Goal: Transaction & Acquisition: Purchase product/service

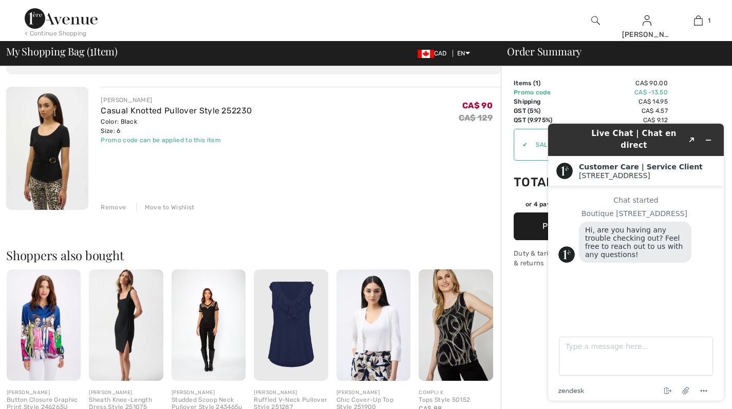
click at [411, 192] on div "JOSEPH RIBKOFF Casual Knotted Pullover Style 252230 Color: Black Size: 6 Final …" at bounding box center [301, 149] width 400 height 125
click at [709, 137] on icon "Minimize widget" at bounding box center [708, 140] width 7 height 7
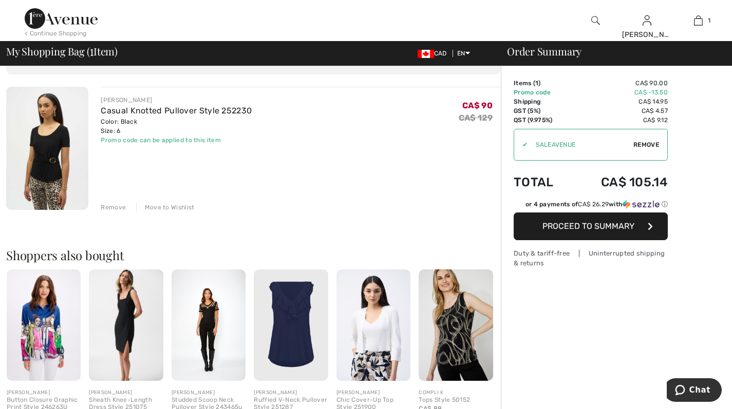
click at [53, 147] on img at bounding box center [47, 148] width 82 height 123
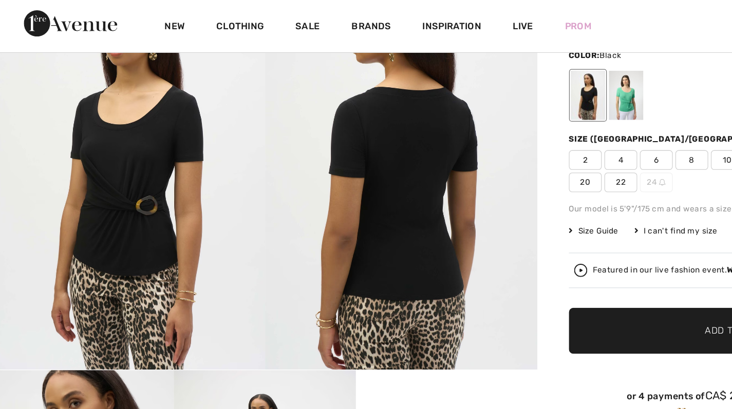
scroll to position [90, 0]
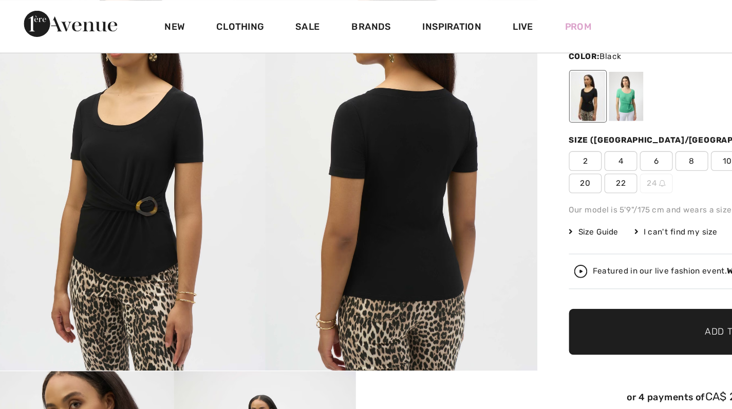
click at [498, 67] on div at bounding box center [495, 75] width 27 height 39
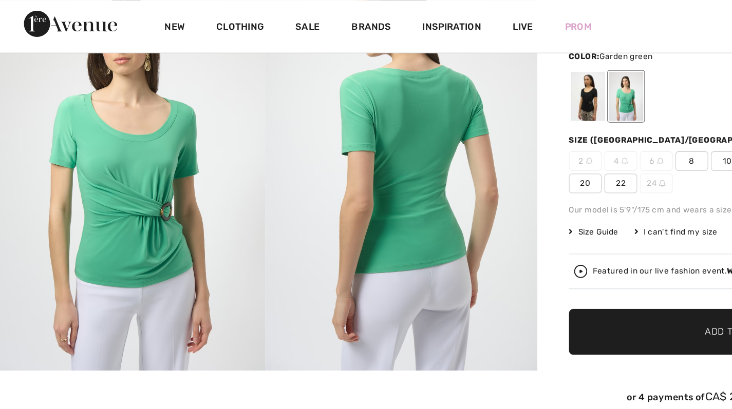
click at [465, 71] on div at bounding box center [465, 75] width 27 height 39
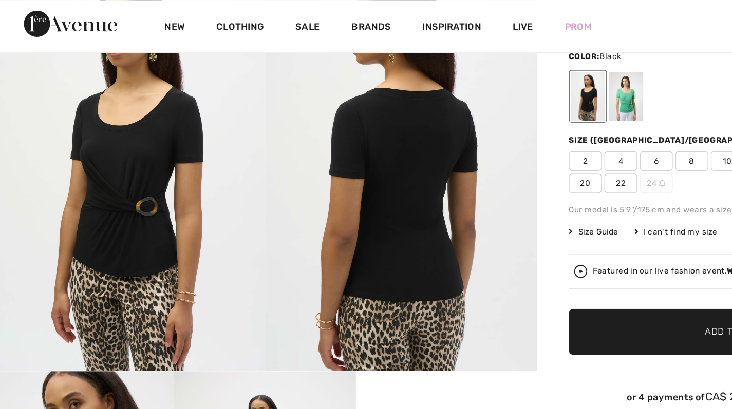
click at [249, 21] on link "Sale" at bounding box center [246, 21] width 19 height 11
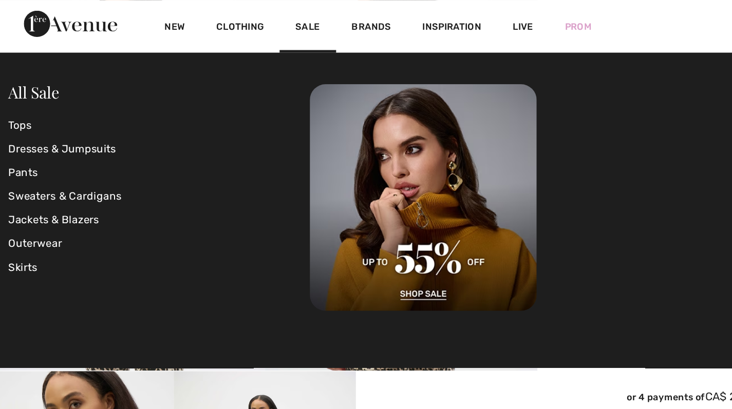
click at [25, 99] on link "Tops" at bounding box center [131, 98] width 236 height 18
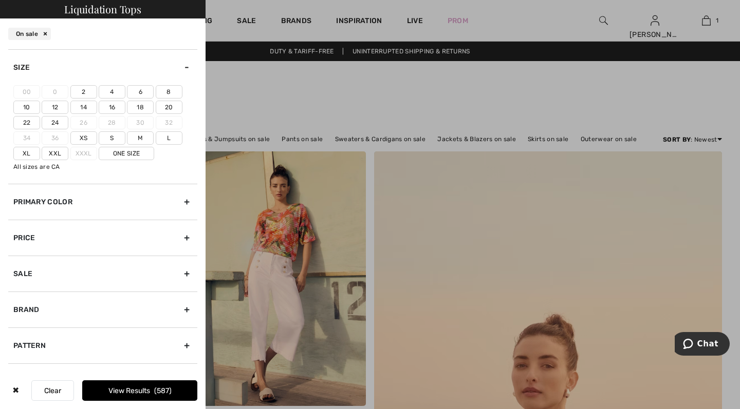
click at [141, 91] on label "6" at bounding box center [140, 91] width 27 height 13
click at [0, 0] on input"] "6" at bounding box center [0, 0] width 0 height 0
click at [145, 138] on label "M" at bounding box center [140, 138] width 27 height 13
click at [0, 0] on input"] "M" at bounding box center [0, 0] width 0 height 0
click at [186, 205] on div "Primary Color" at bounding box center [102, 202] width 189 height 36
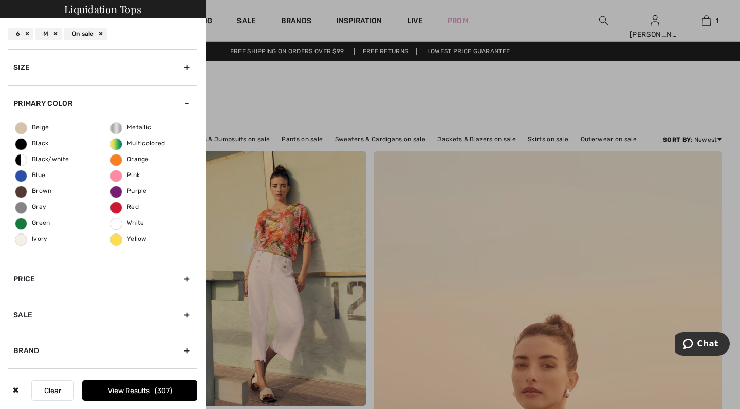
click at [26, 144] on span "Black" at bounding box center [31, 143] width 33 height 7
click at [0, 0] on input "Black" at bounding box center [0, 0] width 0 height 0
click at [150, 392] on button "View Results 105" at bounding box center [139, 391] width 115 height 21
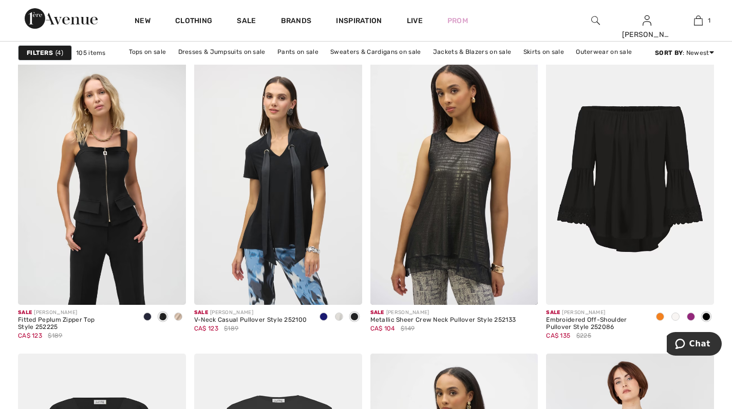
scroll to position [703, 0]
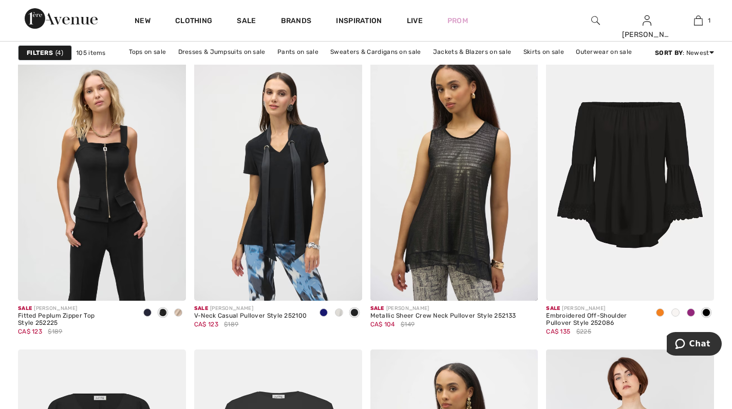
click at [179, 316] on span at bounding box center [178, 313] width 8 height 8
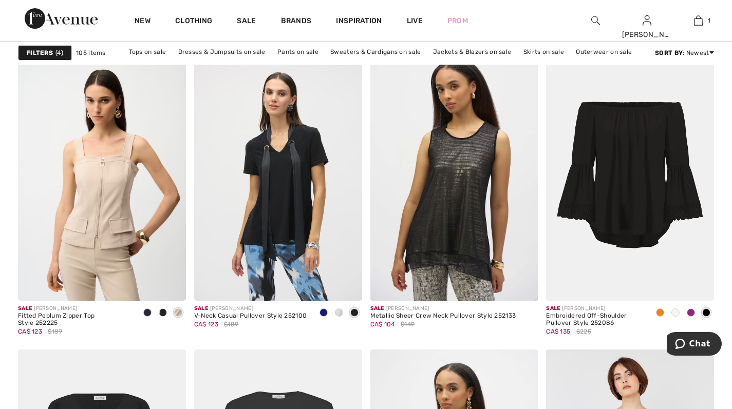
click at [133, 212] on img at bounding box center [102, 175] width 168 height 252
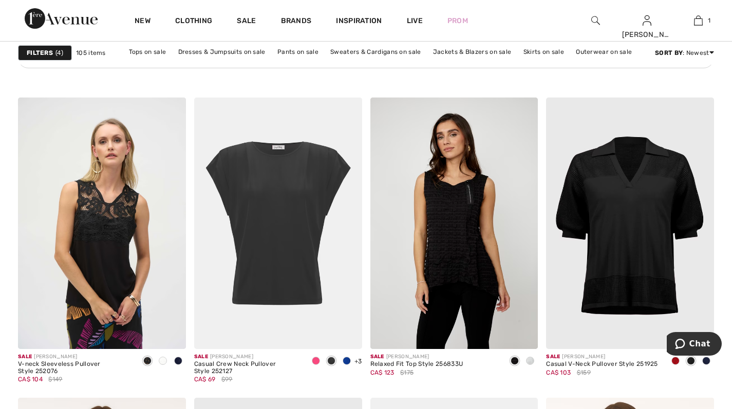
scroll to position [1379, 0]
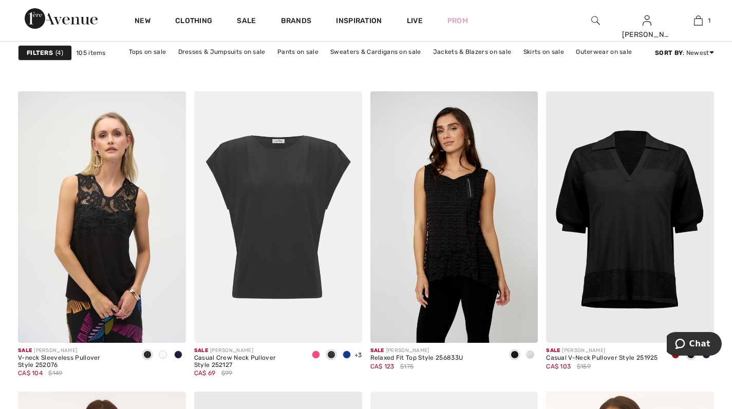
click at [284, 215] on img at bounding box center [278, 217] width 168 height 252
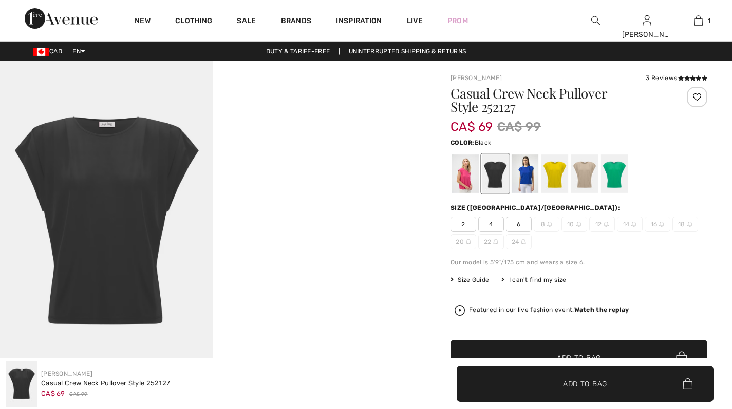
click at [586, 168] on div at bounding box center [584, 174] width 27 height 39
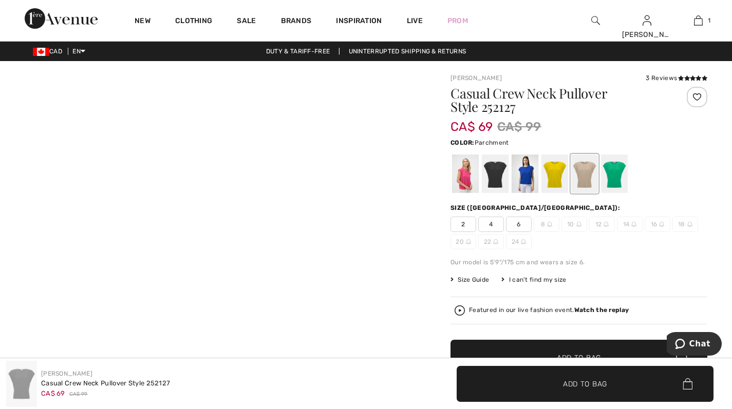
checkbox input "true"
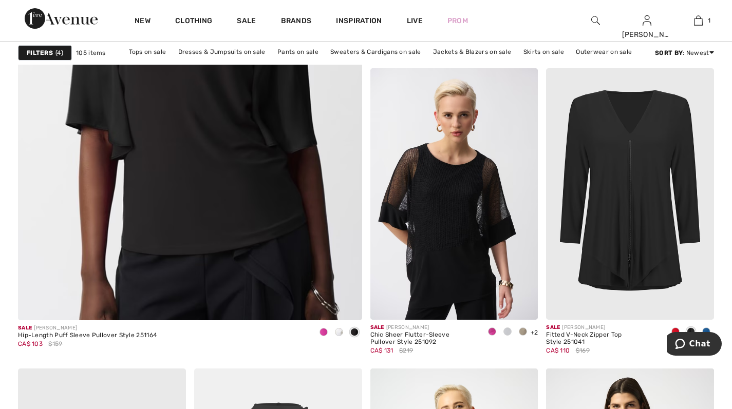
scroll to position [2750, 0]
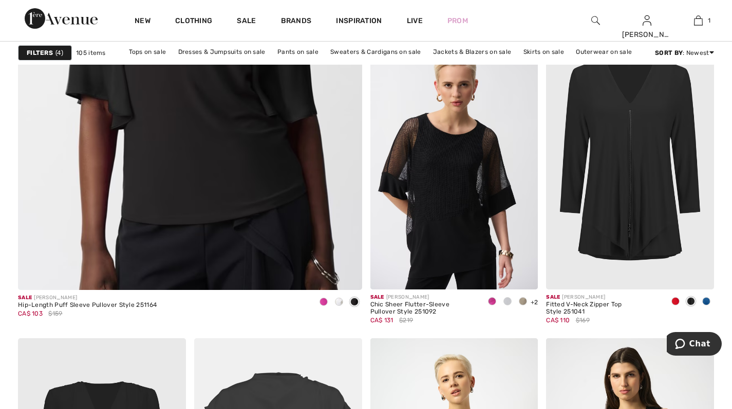
click at [324, 307] on div at bounding box center [323, 302] width 15 height 17
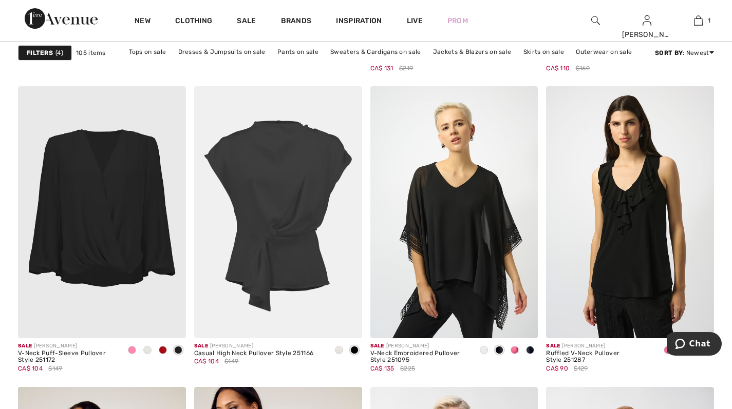
scroll to position [3023, 0]
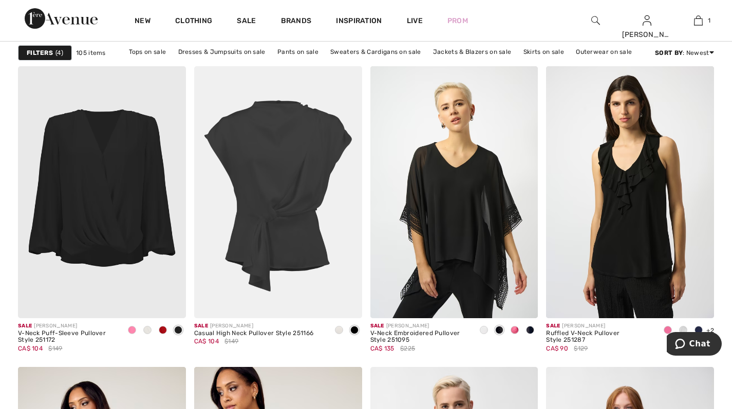
click at [331, 332] on div "Sale JOSEPH RIBKOFF Casual High Neck Pullover Style 251166 CA$ 104 $149" at bounding box center [278, 339] width 168 height 41
click at [339, 332] on span at bounding box center [339, 330] width 8 height 8
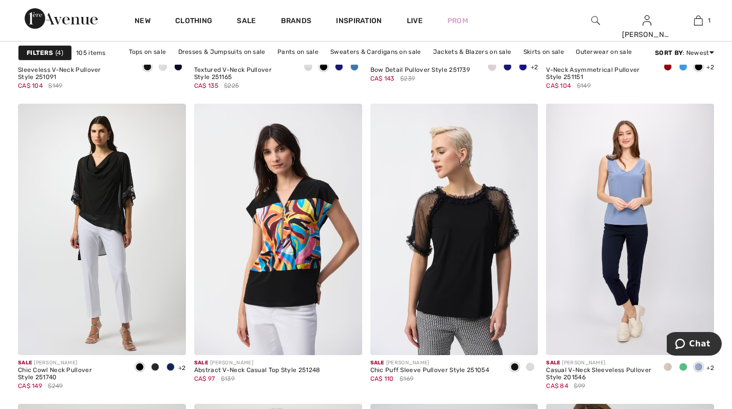
scroll to position [4004, 0]
click at [669, 367] on span at bounding box center [668, 367] width 8 height 8
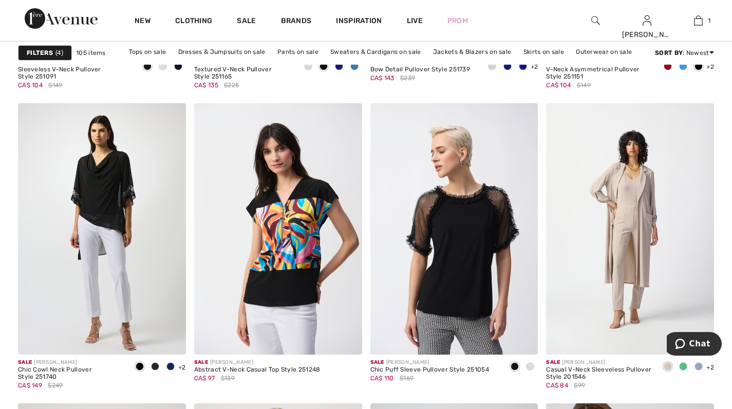
click at [700, 368] on span at bounding box center [699, 367] width 8 height 8
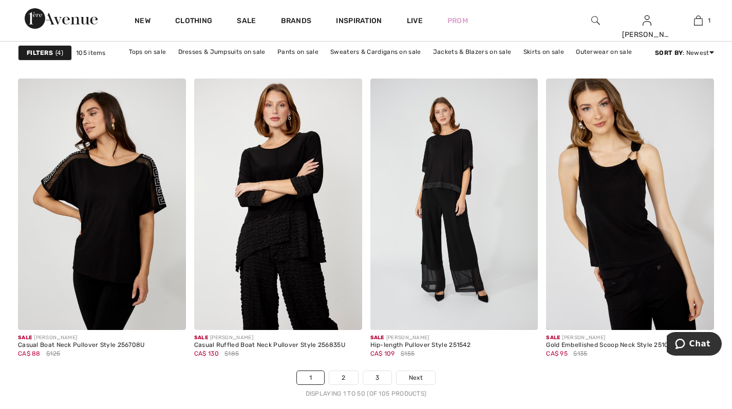
scroll to position [4327, 0]
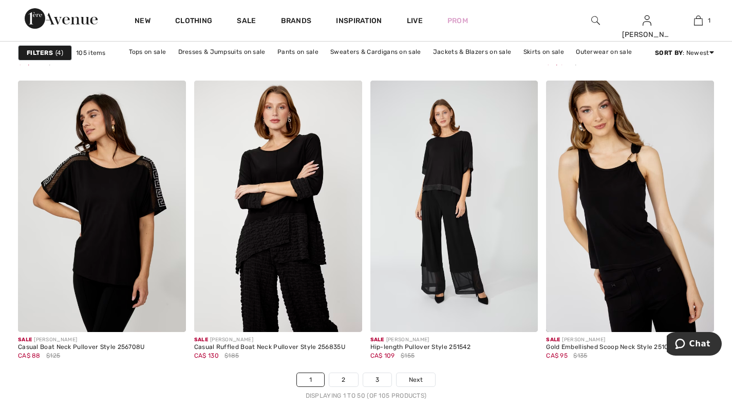
click at [336, 381] on link "2" at bounding box center [343, 379] width 28 height 13
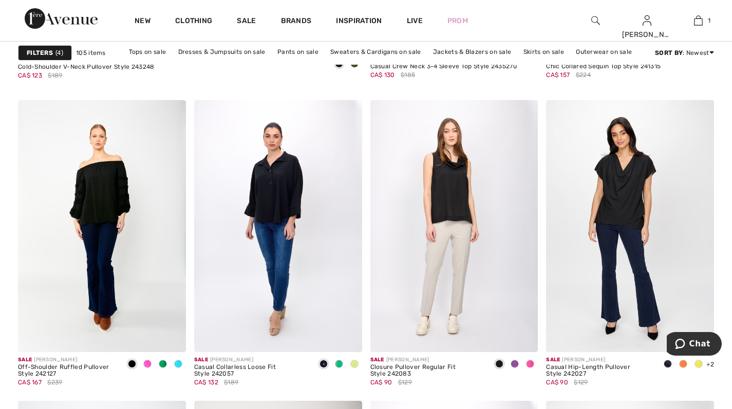
scroll to position [2988, 0]
click at [193, 24] on link "Clothing" at bounding box center [193, 21] width 37 height 11
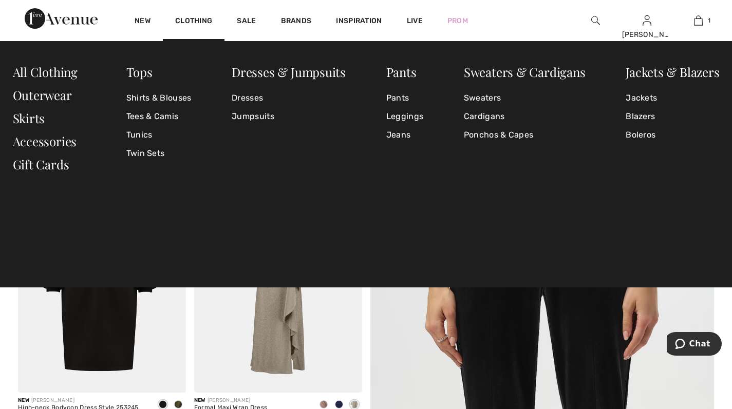
click at [70, 142] on link "Accessories" at bounding box center [45, 141] width 64 height 16
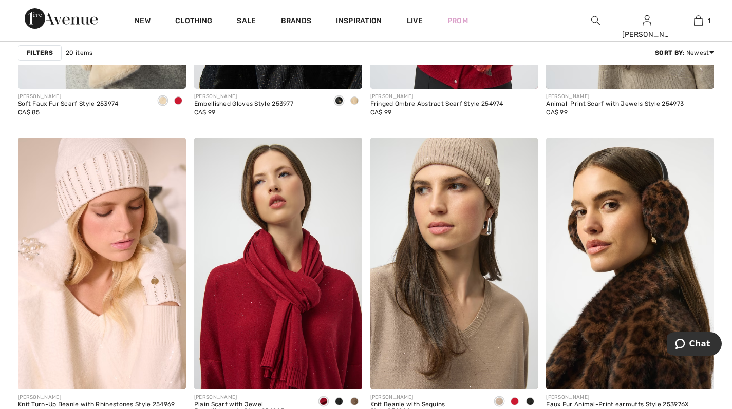
scroll to position [905, 0]
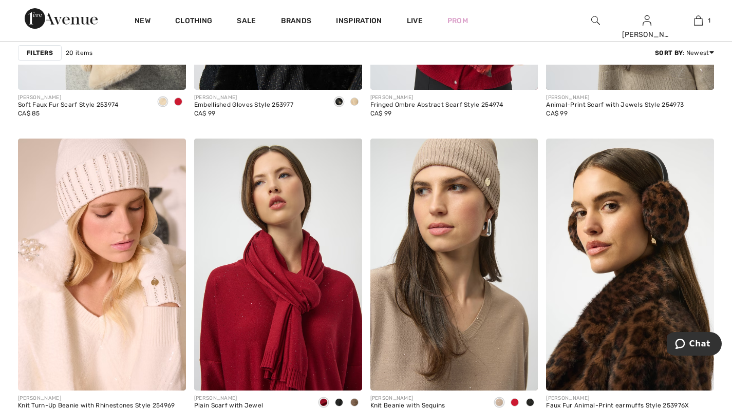
click at [359, 21] on span "Inspiration" at bounding box center [359, 21] width 46 height 11
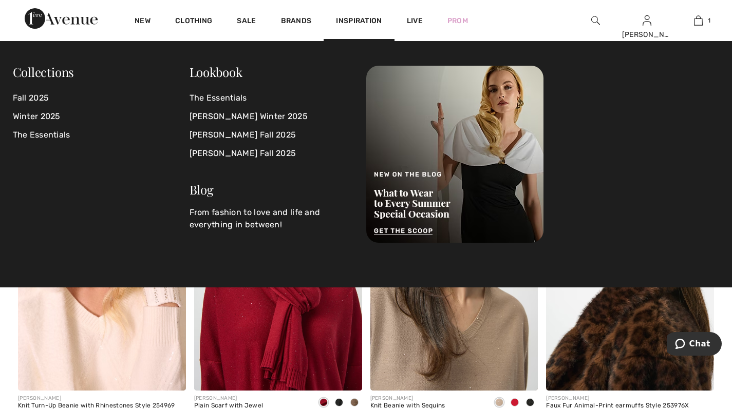
click at [221, 98] on link "The Essentials" at bounding box center [272, 98] width 164 height 18
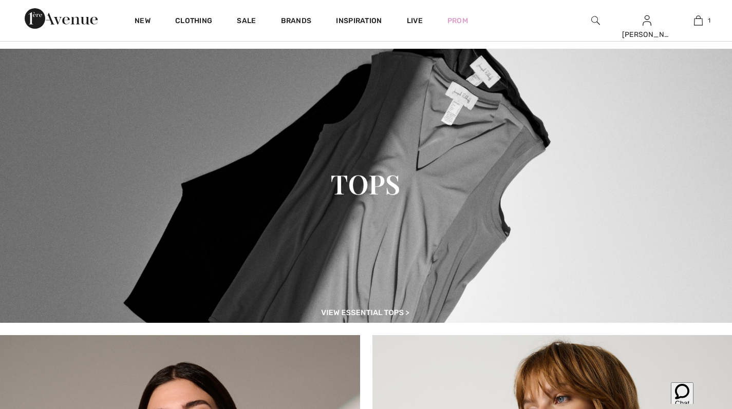
scroll to position [319, 0]
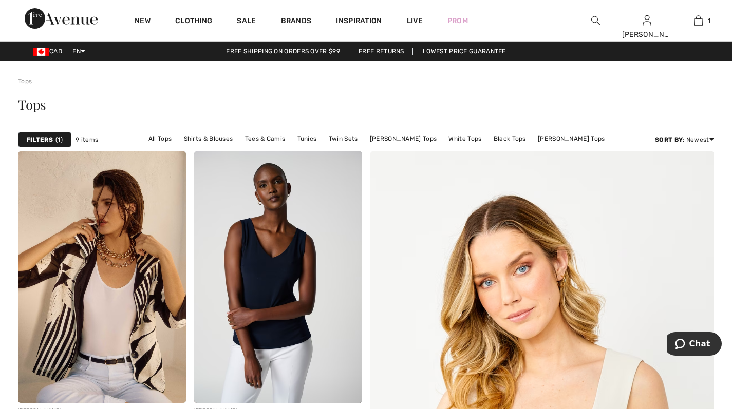
click at [702, 18] on img at bounding box center [698, 20] width 9 height 12
